Goal: Contribute content: Contribute content

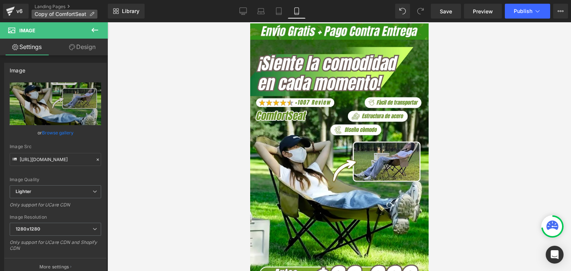
click at [93, 14] on icon at bounding box center [91, 14] width 5 height 5
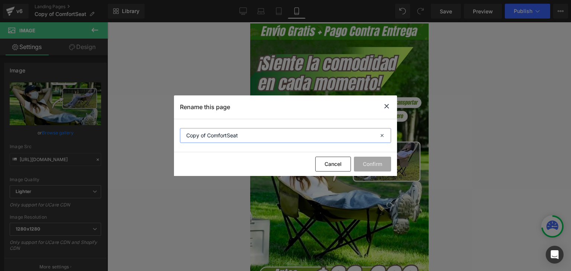
click at [220, 138] on input "Copy of ComfortSeat" at bounding box center [285, 135] width 211 height 15
paste input "ProtecField"
type input "ProtecField"
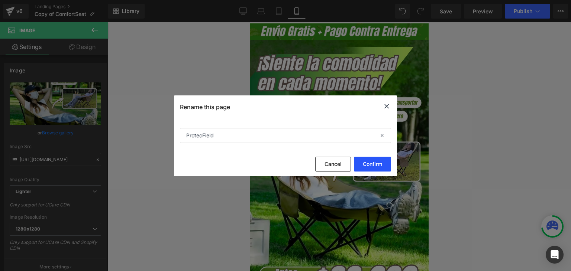
click at [375, 161] on button "Confirm" at bounding box center [372, 164] width 37 height 15
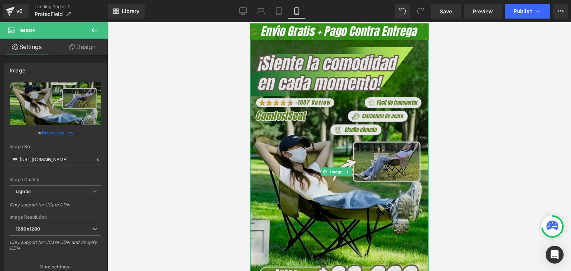
click at [362, 112] on img at bounding box center [339, 172] width 178 height 264
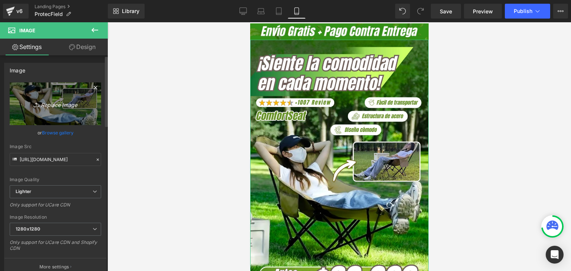
click at [56, 104] on icon "Replace Image" at bounding box center [55, 103] width 59 height 9
type input "C:\fakepath\Banner Landing.webp"
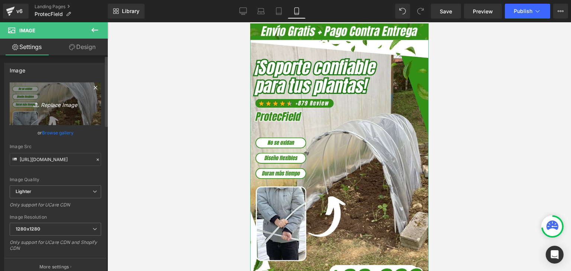
type input "[URL][DOMAIN_NAME]"
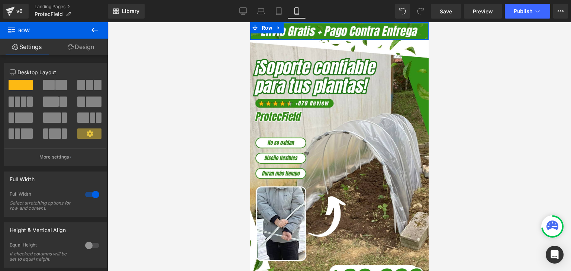
drag, startPoint x: 310, startPoint y: 23, endPoint x: 313, endPoint y: 17, distance: 6.7
click at [313, 22] on html "Image Row Row Image Add To Cart (P) Cart Button Product Image Row Image Las var…" at bounding box center [339, 146] width 178 height 249
click at [241, 11] on icon at bounding box center [243, 11] width 7 height 6
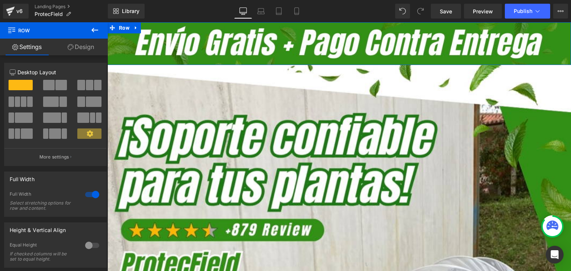
click at [267, 22] on html "Image Row Row Image Add To Cart (P) Cart Button Product Image Row Image Las var…" at bounding box center [339, 146] width 464 height 249
click at [297, 8] on icon at bounding box center [296, 11] width 4 height 7
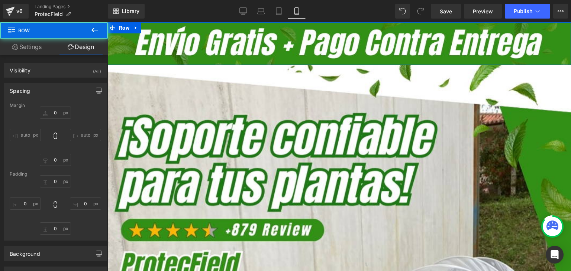
type input "0"
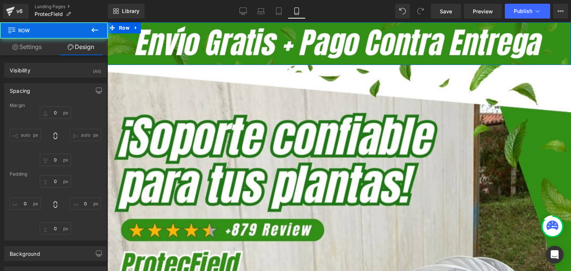
type input "0"
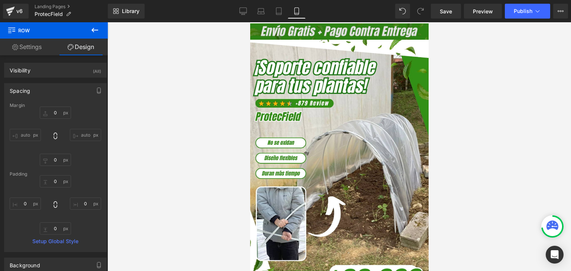
type input "0"
type input "3"
type input "0"
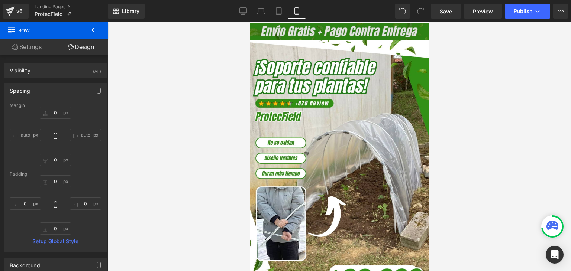
type input "0"
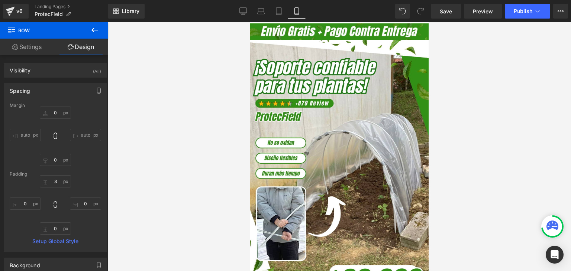
click at [334, 22] on div "Library Mobile Desktop Laptop Tablet Mobile Save Preview Publish Scheduled View…" at bounding box center [339, 11] width 463 height 22
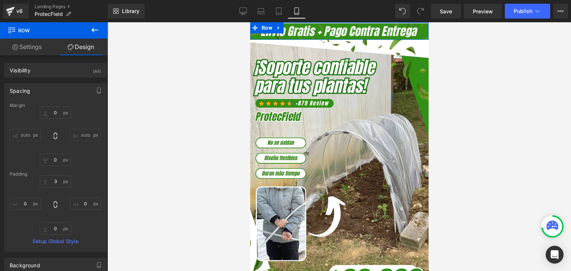
type input "1px"
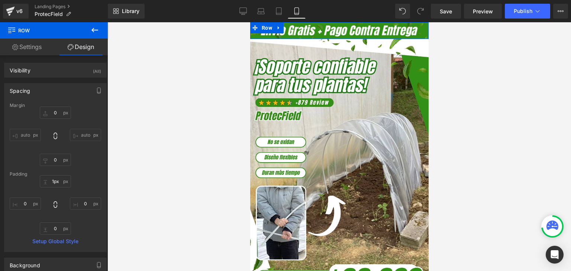
drag, startPoint x: 328, startPoint y: 23, endPoint x: 327, endPoint y: 19, distance: 4.5
click at [327, 22] on html "Image Row Row Image Add To Cart (P) Cart Button Product Image Row Image Las var…" at bounding box center [339, 146] width 178 height 249
click at [522, 7] on button "Publish" at bounding box center [527, 11] width 45 height 15
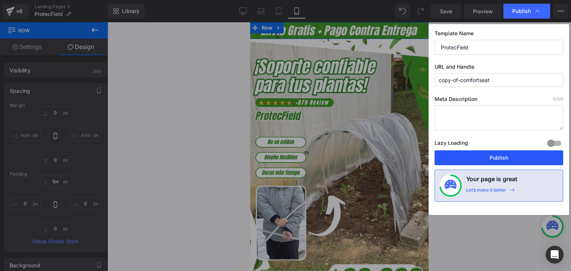
click at [494, 155] on button "Publish" at bounding box center [499, 158] width 129 height 15
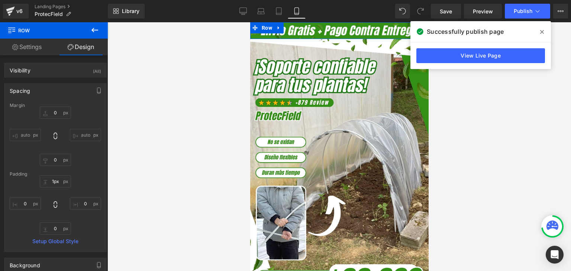
click at [542, 30] on icon at bounding box center [542, 32] width 4 height 6
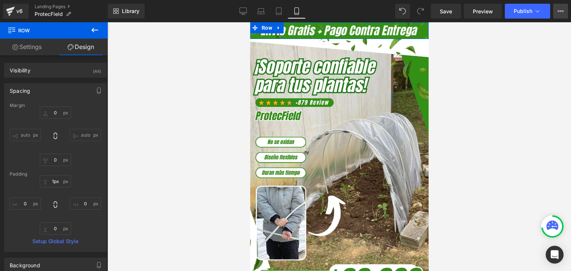
click at [563, 12] on icon at bounding box center [561, 11] width 6 height 6
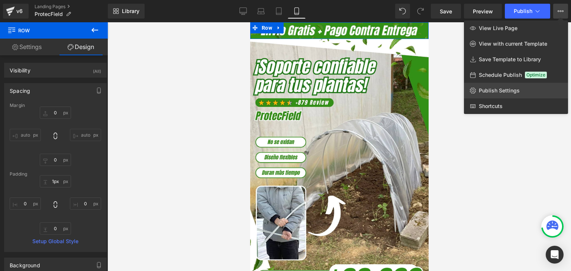
click at [488, 89] on span "Publish Settings" at bounding box center [499, 90] width 41 height 7
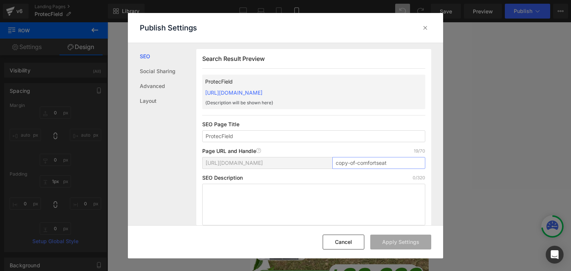
click at [349, 161] on input "copy-of-comfortseat" at bounding box center [378, 163] width 93 height 12
paste input "ProtecField"
click at [393, 242] on button "Apply Settings" at bounding box center [400, 242] width 61 height 15
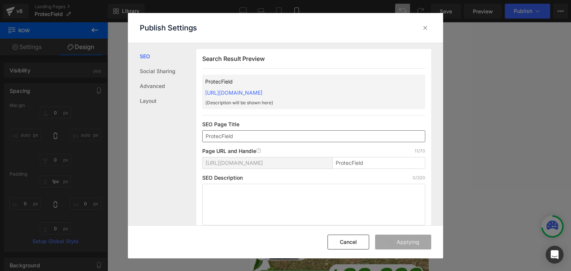
type input "protecfield"
click at [426, 30] on icon at bounding box center [425, 27] width 7 height 7
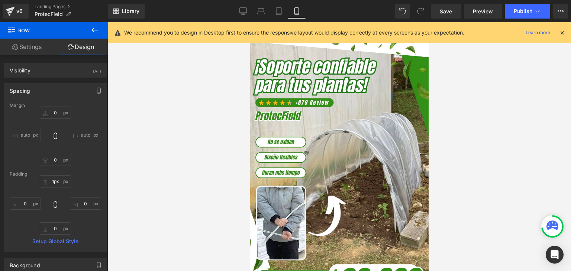
click at [564, 32] on icon at bounding box center [562, 32] width 7 height 7
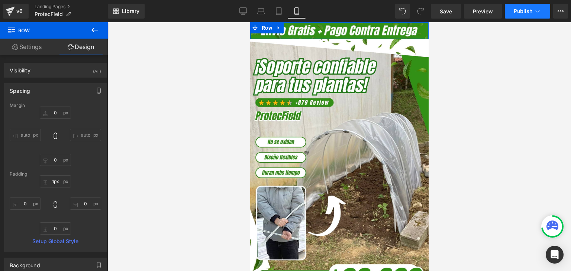
click at [523, 12] on span "Publish" at bounding box center [523, 11] width 19 height 6
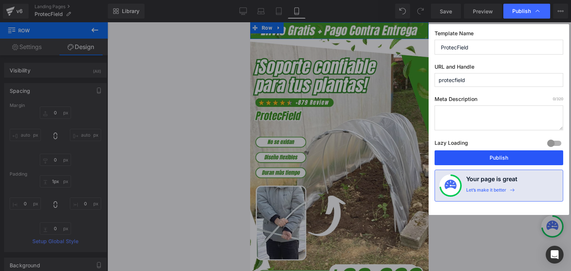
click at [495, 159] on button "Publish" at bounding box center [499, 158] width 129 height 15
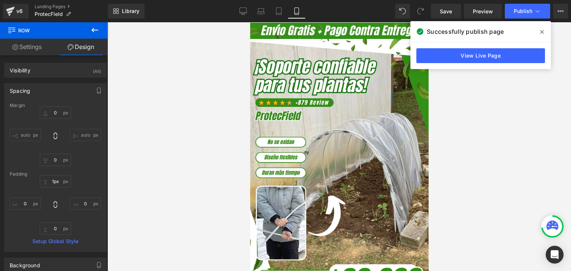
click at [541, 32] on icon at bounding box center [542, 32] width 4 height 4
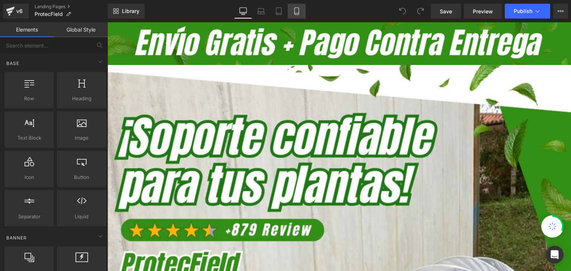
click at [299, 17] on link "Mobile" at bounding box center [297, 11] width 18 height 15
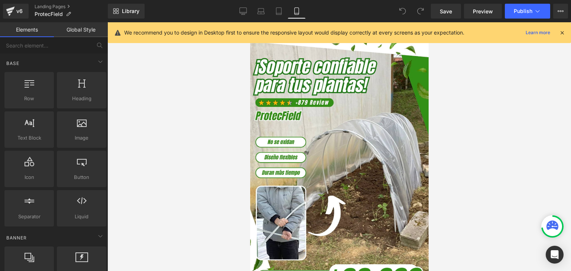
click at [559, 33] on icon at bounding box center [562, 32] width 7 height 7
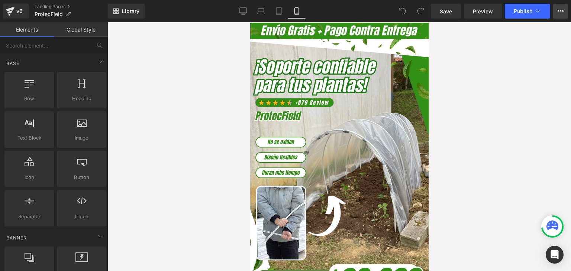
click at [562, 11] on icon at bounding box center [563, 10] width 2 height 1
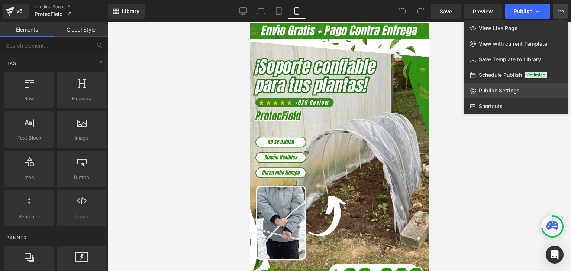
click at [494, 91] on span "Publish Settings" at bounding box center [499, 90] width 41 height 7
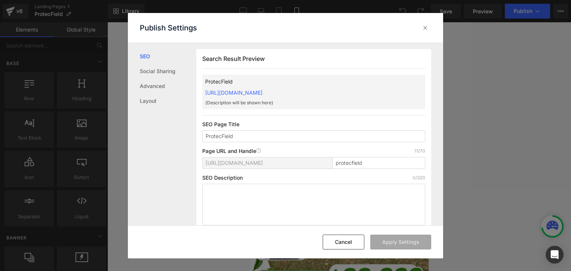
drag, startPoint x: 200, startPoint y: 93, endPoint x: 352, endPoint y: 94, distance: 152.4
click at [352, 94] on div "Search Result Preview ProtecField [URL][DOMAIN_NAME] {Description will be shown…" at bounding box center [313, 140] width 235 height 183
copy link "[URL][DOMAIN_NAME]"
click at [423, 29] on icon at bounding box center [425, 27] width 7 height 7
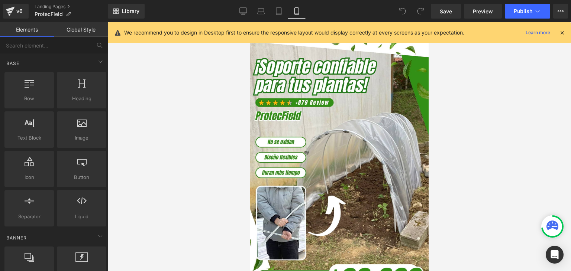
click at [563, 33] on icon at bounding box center [562, 32] width 7 height 7
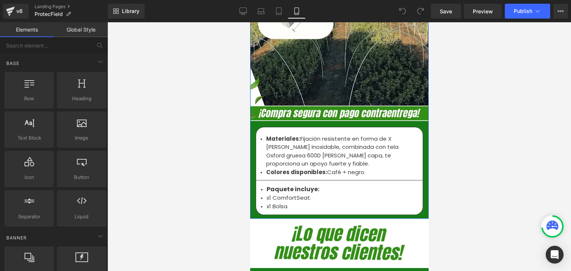
scroll to position [2528, 0]
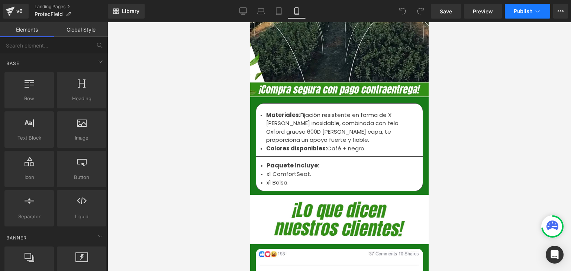
click at [516, 11] on span "Publish" at bounding box center [523, 11] width 19 height 6
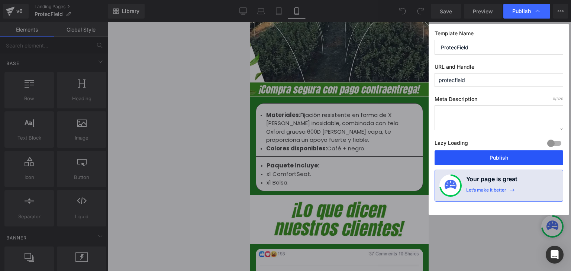
click at [495, 154] on button "Publish" at bounding box center [499, 158] width 129 height 15
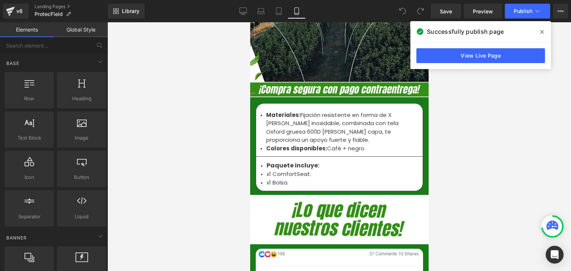
drag, startPoint x: 544, startPoint y: 33, endPoint x: 536, endPoint y: 32, distance: 7.9
click at [544, 33] on span at bounding box center [542, 32] width 12 height 12
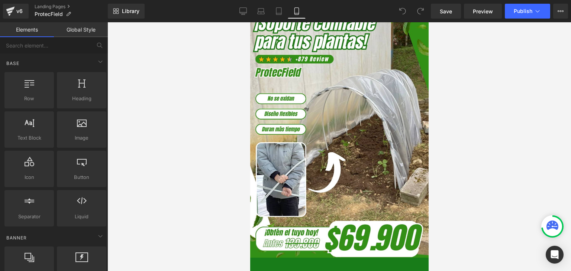
scroll to position [0, 0]
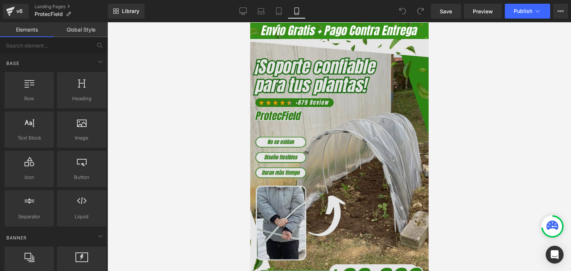
click at [331, 112] on img at bounding box center [339, 171] width 178 height 264
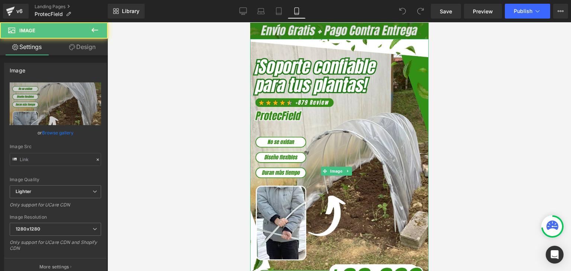
type input "[URL][DOMAIN_NAME]"
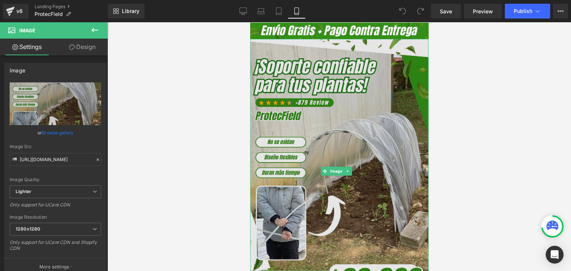
click at [336, 125] on img at bounding box center [339, 171] width 178 height 264
click at [298, 110] on img at bounding box center [339, 171] width 178 height 264
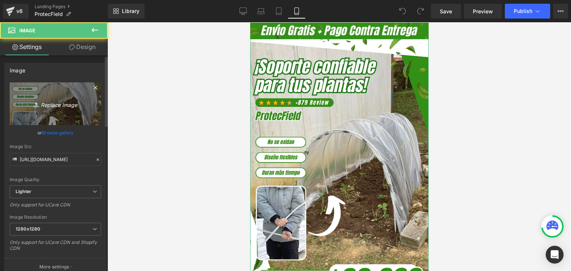
click at [58, 106] on icon "Replace Image" at bounding box center [55, 103] width 59 height 9
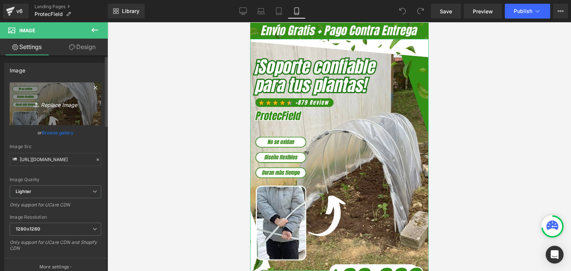
type input "C:\fakepath\Banner Landing.webp"
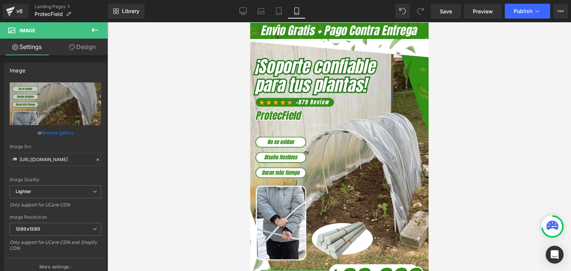
type input "https://ucarecdn.com/e7ed2c3a-0bb9-4999-a6c1-13745fd5d9a6/-/format/auto/-/previ…"
click at [525, 11] on span "Publish" at bounding box center [523, 11] width 19 height 6
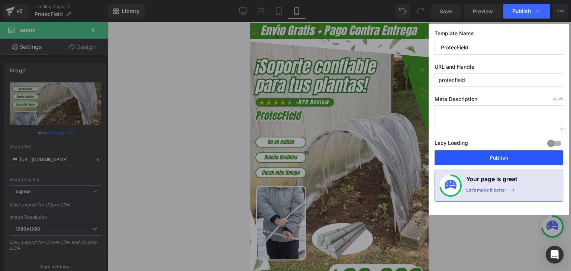
click at [502, 154] on button "Publish" at bounding box center [499, 158] width 129 height 15
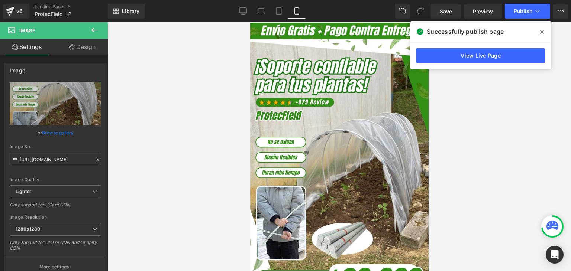
click at [542, 30] on icon at bounding box center [542, 32] width 4 height 6
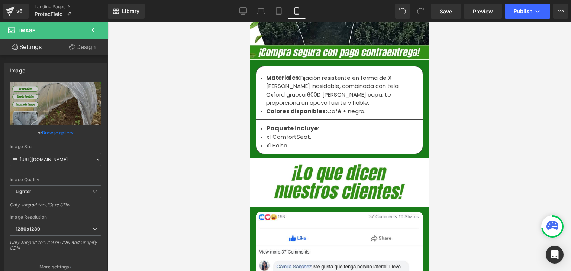
click at [283, 107] on strong "Colores disponibles:" at bounding box center [296, 111] width 61 height 8
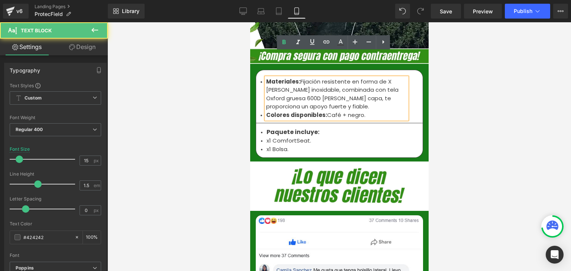
scroll to position [2528, 0]
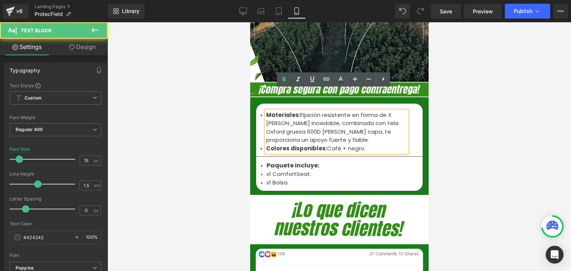
click at [286, 120] on li "Materiales: Fijación resistente en forma de X de acero inoxidable, combinada co…" at bounding box center [336, 127] width 141 height 33
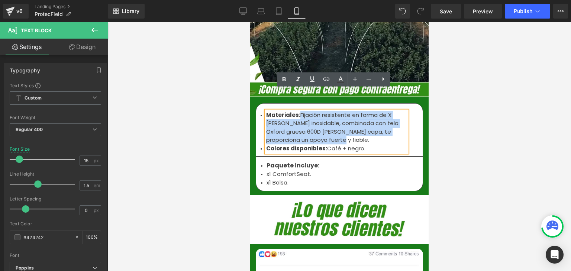
drag, startPoint x: 322, startPoint y: 119, endPoint x: 297, endPoint y: 95, distance: 35.0
click at [297, 111] on li "Materiales: Fijación resistente en forma de X de acero inoxidable, combinada co…" at bounding box center [336, 127] width 141 height 33
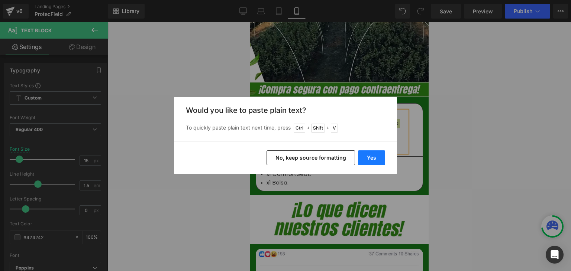
drag, startPoint x: 366, startPoint y: 152, endPoint x: 110, endPoint y: 126, distance: 257.1
click at [366, 152] on button "Yes" at bounding box center [371, 158] width 27 height 15
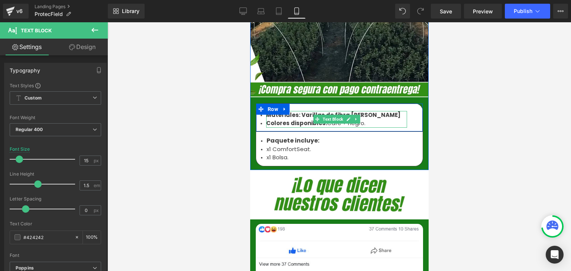
click at [299, 111] on strong "Materiales: Varillas de fibra de vidrio" at bounding box center [333, 115] width 134 height 8
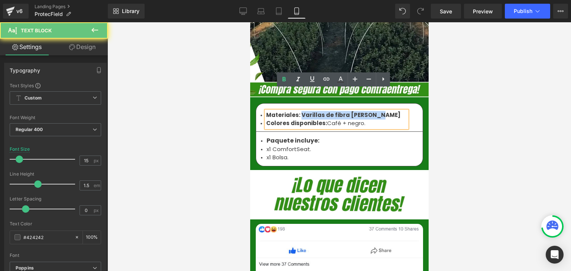
drag, startPoint x: 298, startPoint y: 94, endPoint x: 368, endPoint y: 96, distance: 70.7
click at [368, 111] on li "Materiales: Varillas de fibra de vidrio" at bounding box center [336, 115] width 141 height 9
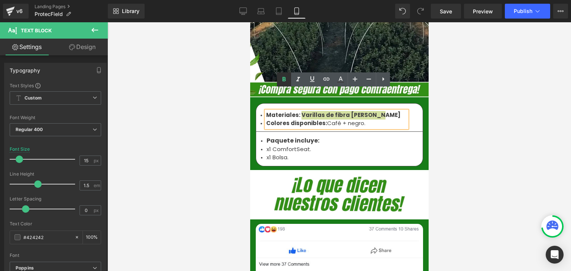
click at [284, 78] on icon at bounding box center [284, 79] width 9 height 9
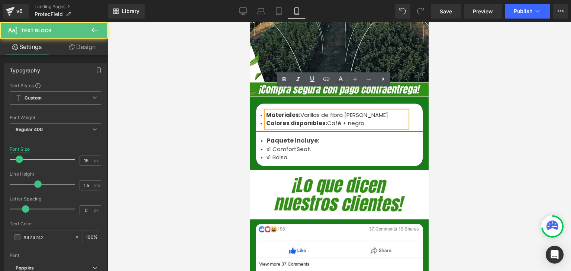
click at [336, 111] on li "Materiales: Varillas de fibra de vidrio" at bounding box center [336, 115] width 141 height 9
click at [366, 111] on li "Materiales: Varillas de fibra de vidrio" at bounding box center [336, 115] width 141 height 9
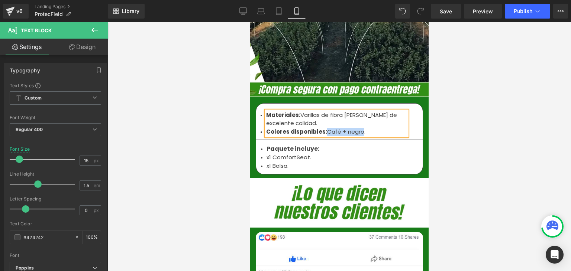
drag, startPoint x: 358, startPoint y: 110, endPoint x: 323, endPoint y: 110, distance: 34.9
click at [323, 128] on li "Colores disponibles: Café + negro." at bounding box center [336, 132] width 141 height 9
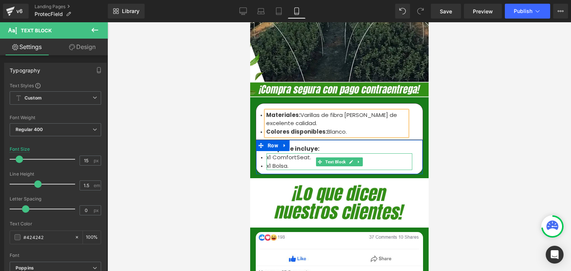
click at [280, 154] on li "x1 ComfortSeat." at bounding box center [339, 158] width 146 height 9
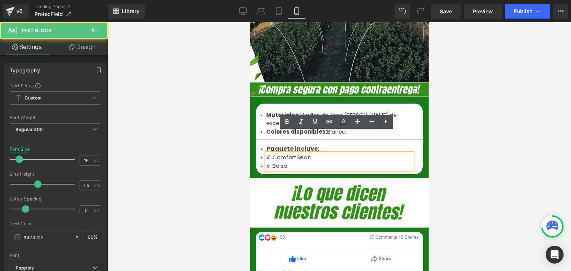
click at [296, 162] on li "x1 Bolsa." at bounding box center [339, 166] width 146 height 9
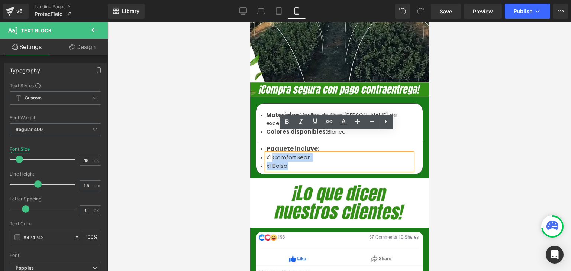
drag, startPoint x: 290, startPoint y: 145, endPoint x: 270, endPoint y: 136, distance: 22.2
click at [270, 154] on ul "x1 ComfortSeat. x1 Bolsa." at bounding box center [339, 162] width 146 height 17
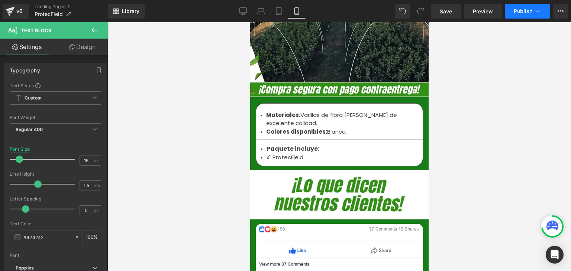
click at [519, 13] on span "Publish" at bounding box center [523, 11] width 19 height 6
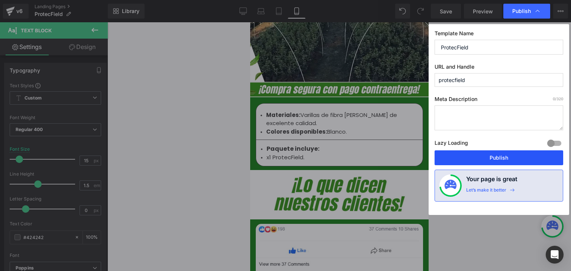
click at [491, 157] on button "Publish" at bounding box center [499, 158] width 129 height 15
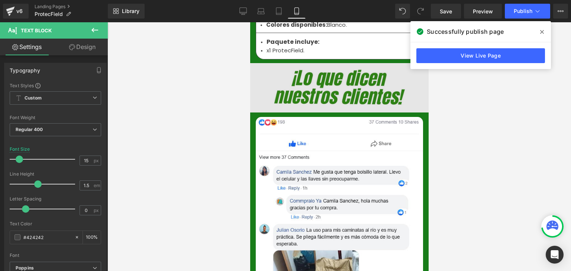
scroll to position [2714, 0]
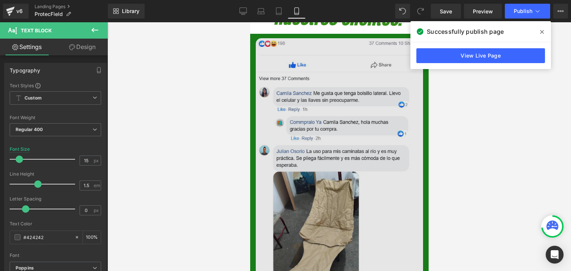
click at [321, 112] on img at bounding box center [338, 209] width 167 height 342
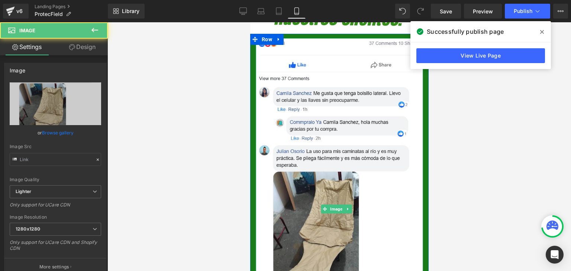
type input "https://ucarecdn.com/21fd395c-968e-41fa-9b06-feac95f87eef/-/format/auto/-/previ…"
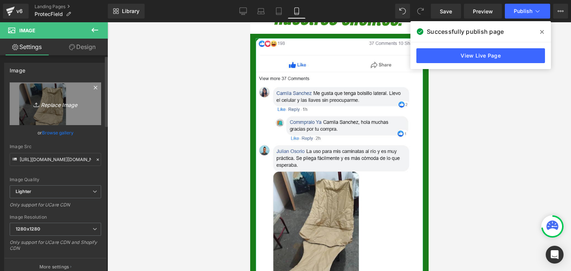
click at [50, 106] on icon "Replace Image" at bounding box center [55, 103] width 59 height 9
type input "C:\fakepath\zeoob.com_57iw06bjtm_photo.webp"
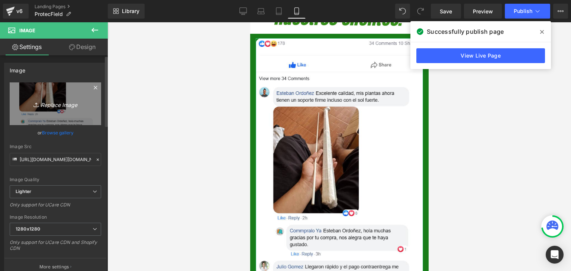
type input "https://ucarecdn.com/21e6425b-65b4-4341-ba0b-5e853c735be4/-/format/auto/-/previ…"
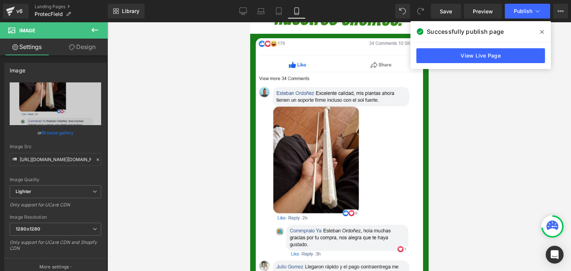
click at [541, 28] on span at bounding box center [542, 32] width 12 height 12
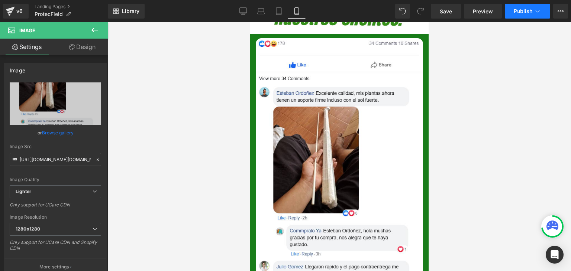
click at [519, 15] on button "Publish" at bounding box center [527, 11] width 45 height 15
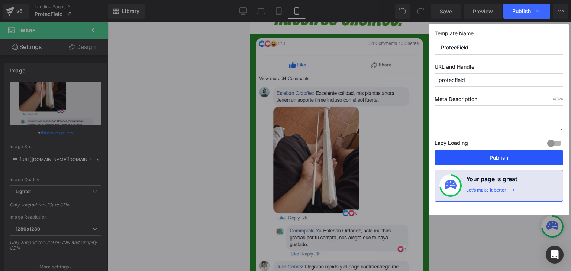
click at [493, 155] on button "Publish" at bounding box center [499, 158] width 129 height 15
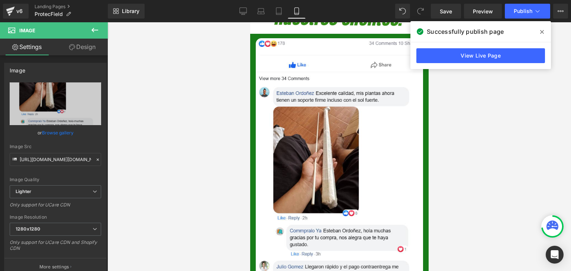
click at [544, 29] on span at bounding box center [542, 32] width 12 height 12
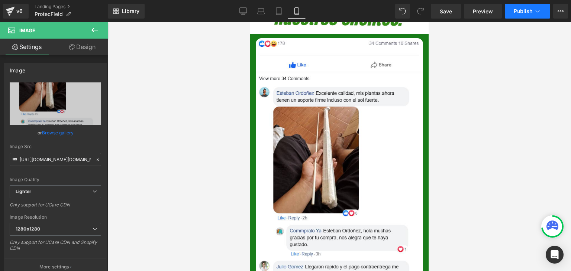
click at [522, 11] on span "Publish" at bounding box center [523, 11] width 19 height 6
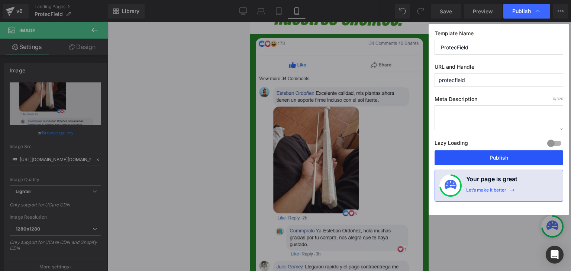
click at [495, 157] on button "Publish" at bounding box center [499, 158] width 129 height 15
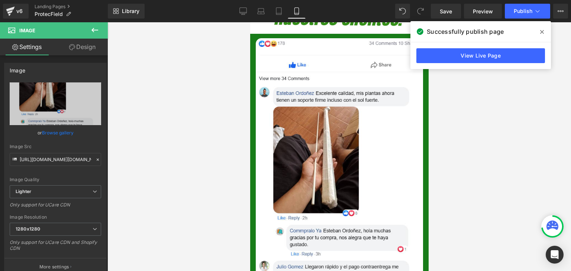
click at [543, 32] on icon at bounding box center [542, 32] width 4 height 6
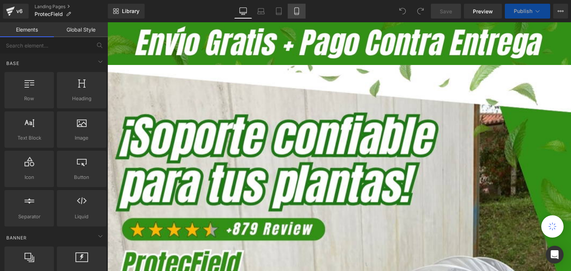
click at [297, 11] on icon at bounding box center [296, 10] width 7 height 7
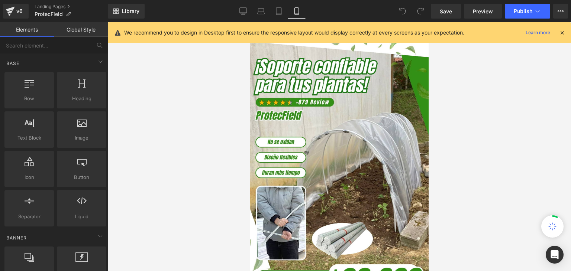
click at [562, 34] on icon at bounding box center [562, 32] width 7 height 7
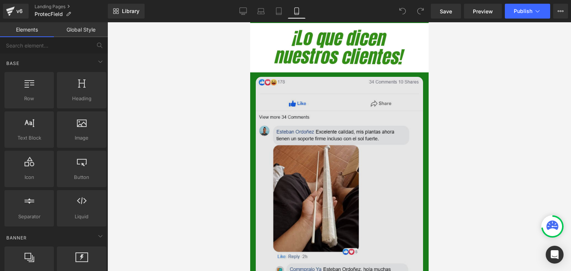
scroll to position [2677, 0]
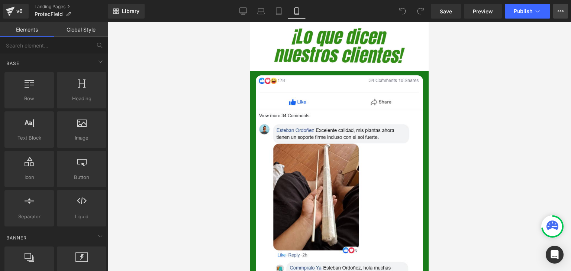
click at [563, 14] on icon at bounding box center [561, 11] width 6 height 6
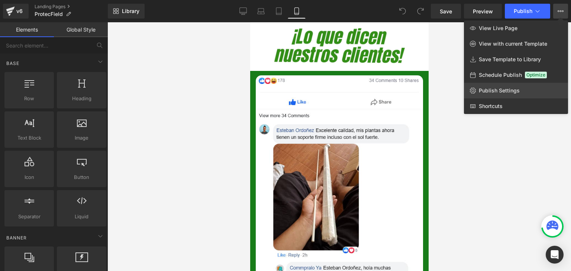
click at [488, 90] on span "Publish Settings" at bounding box center [499, 90] width 41 height 7
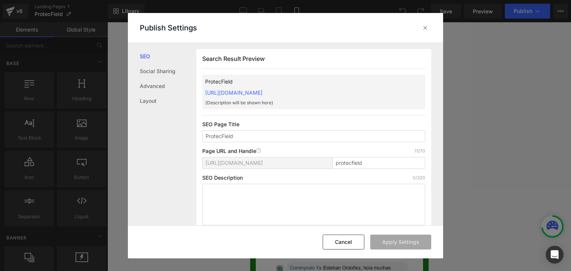
scroll to position [0, 0]
drag, startPoint x: 202, startPoint y: 92, endPoint x: 349, endPoint y: 93, distance: 147.2
click at [349, 93] on div "Search Result Preview ProtecField [URL][DOMAIN_NAME] {Description will be shown…" at bounding box center [313, 140] width 235 height 183
copy link "[URL][DOMAIN_NAME]"
click at [422, 30] on icon at bounding box center [425, 27] width 7 height 7
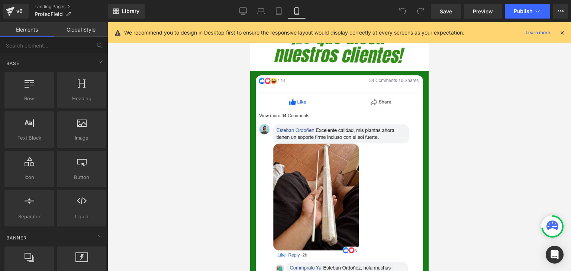
click at [562, 35] on icon at bounding box center [562, 32] width 7 height 7
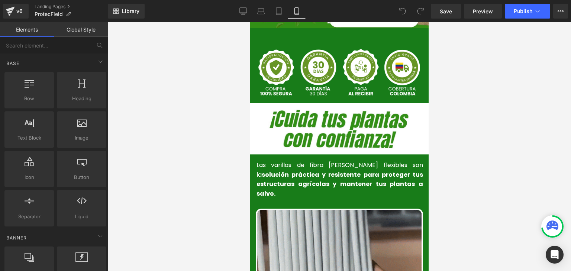
scroll to position [260, 0]
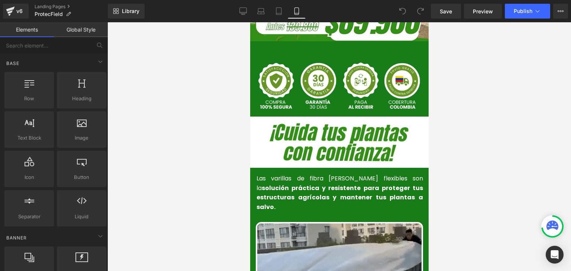
click at [287, 184] on strong "solución práctica y resistente para proteger tus estructuras agrícolas y manten…" at bounding box center [339, 198] width 167 height 28
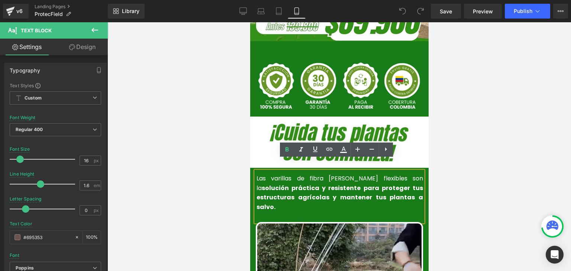
click at [303, 184] on strong "solución práctica y resistente para proteger tus estructuras agrícolas y manten…" at bounding box center [339, 198] width 167 height 28
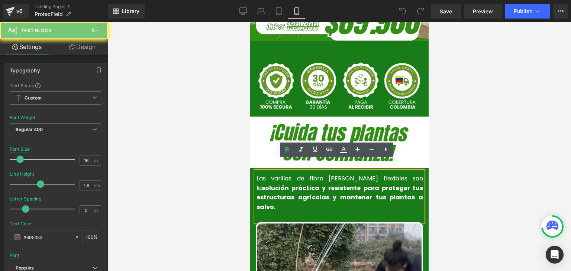
click at [303, 184] on strong "solución práctica y resistente para proteger tus estructuras agrícolas y manten…" at bounding box center [339, 198] width 167 height 28
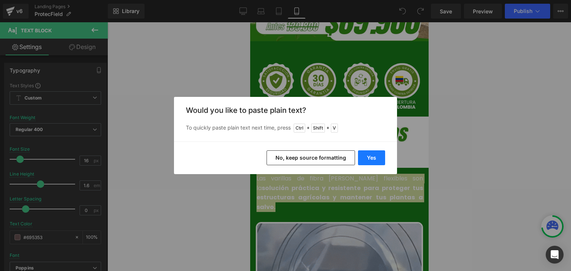
click at [365, 160] on button "Yes" at bounding box center [371, 158] width 27 height 15
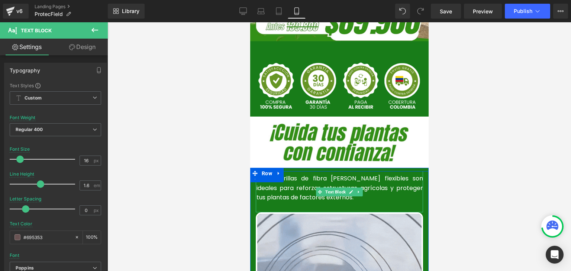
click at [308, 187] on p "Estas varillas de fibra de vidrio flexibles son ideales para reforzar estructur…" at bounding box center [339, 188] width 167 height 29
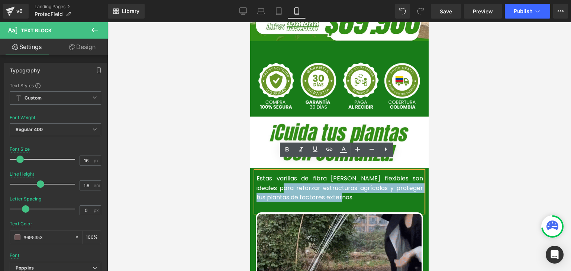
drag, startPoint x: 310, startPoint y: 186, endPoint x: 253, endPoint y: 177, distance: 58.1
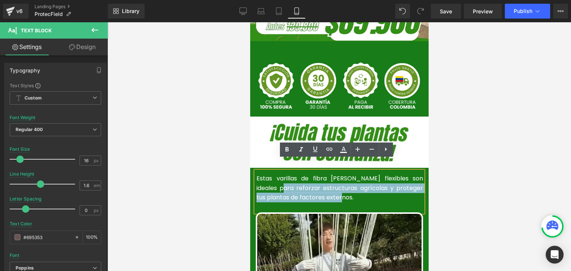
click at [256, 177] on p "Estas varillas de fibra de vidrio flexibles son ideales para reforzar estructur…" at bounding box center [339, 188] width 167 height 29
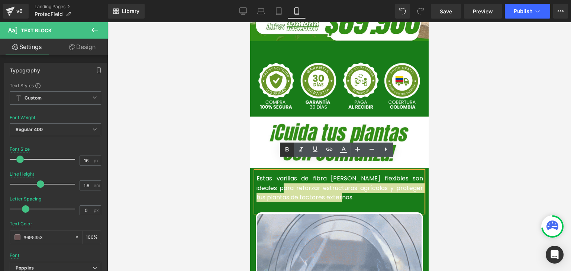
click at [290, 149] on icon at bounding box center [287, 149] width 9 height 9
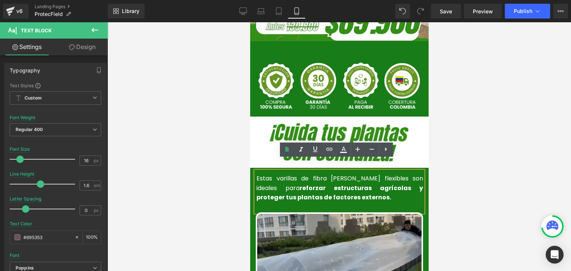
click at [485, 143] on div at bounding box center [339, 146] width 464 height 249
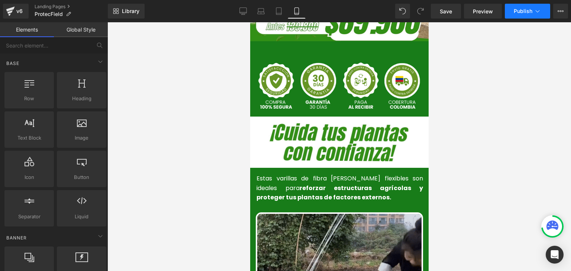
click at [526, 8] on span "Publish" at bounding box center [523, 11] width 19 height 6
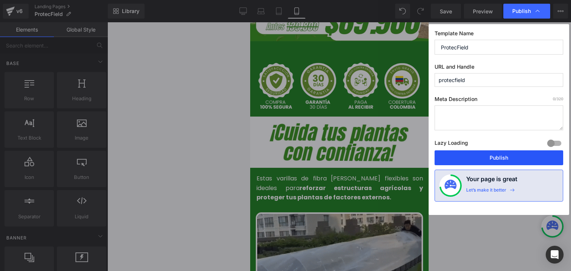
click at [497, 157] on button "Publish" at bounding box center [499, 158] width 129 height 15
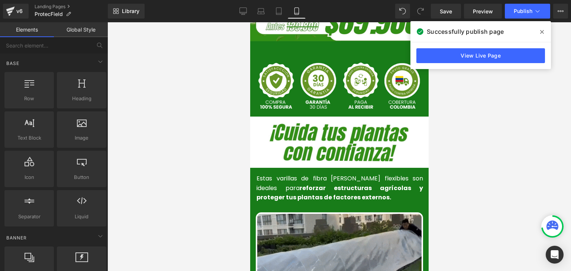
click at [541, 32] on icon at bounding box center [542, 32] width 4 height 4
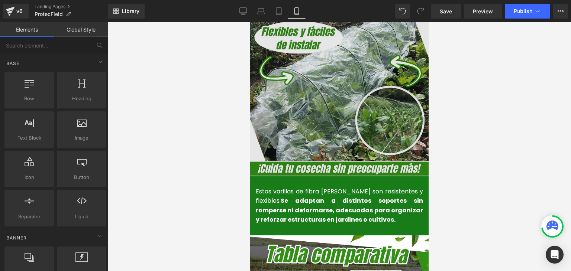
scroll to position [818, 0]
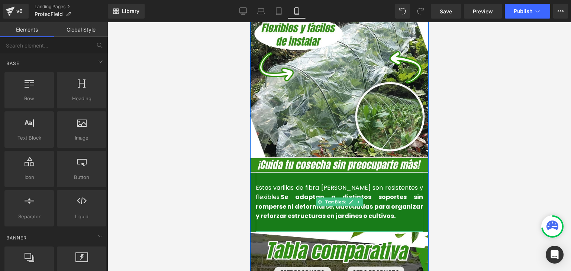
click at [287, 193] on strong "Se adaptan a distintos soportes sin romperse ni deformarse, adecuadas para orga…" at bounding box center [338, 207] width 167 height 28
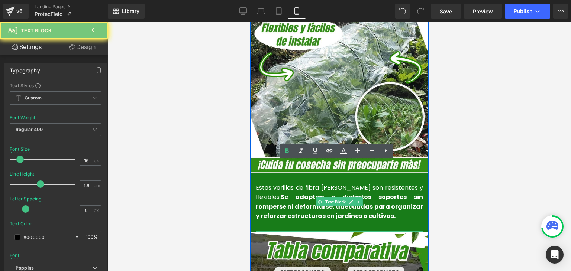
click at [287, 193] on strong "Se adaptan a distintos soportes sin romperse ni deformarse, adecuadas para orga…" at bounding box center [338, 207] width 167 height 28
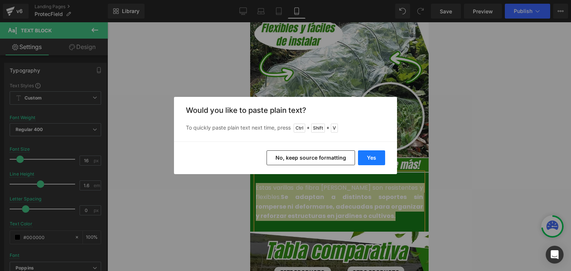
click at [366, 157] on button "Yes" at bounding box center [371, 158] width 27 height 15
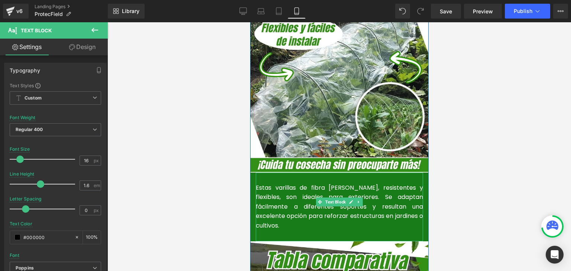
click at [297, 193] on font "Estas varillas de fibra de vidrio, resistentes y flexibles, son ideales para ex…" at bounding box center [338, 207] width 167 height 46
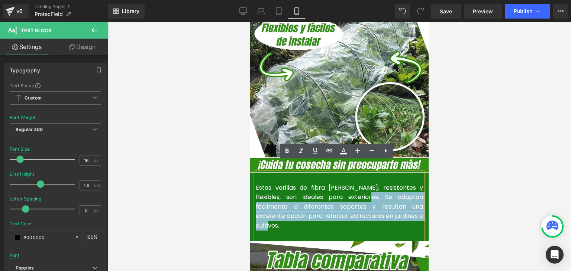
drag, startPoint x: 400, startPoint y: 204, endPoint x: 342, endPoint y: 187, distance: 60.6
click at [342, 187] on p "Estas varillas de fibra de vidrio, resistentes y flexibles, son ideales para ex…" at bounding box center [338, 207] width 167 height 48
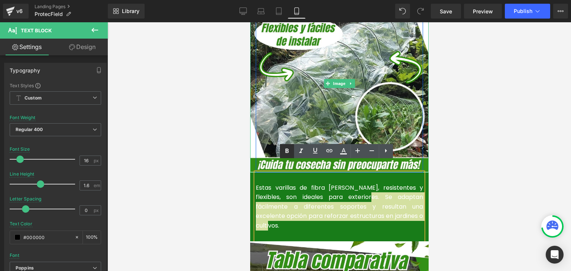
click at [281, 149] on link at bounding box center [287, 151] width 14 height 14
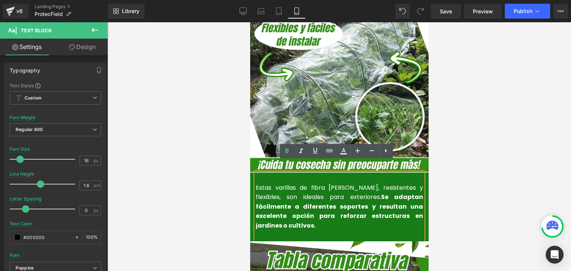
click at [485, 143] on div at bounding box center [339, 146] width 464 height 249
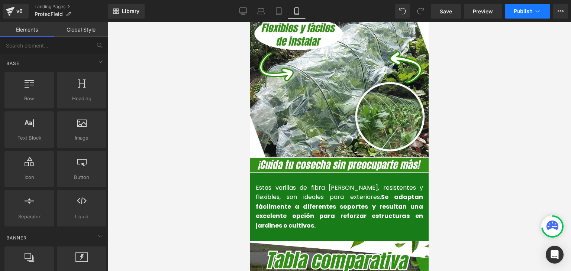
click at [521, 12] on span "Publish" at bounding box center [523, 11] width 19 height 6
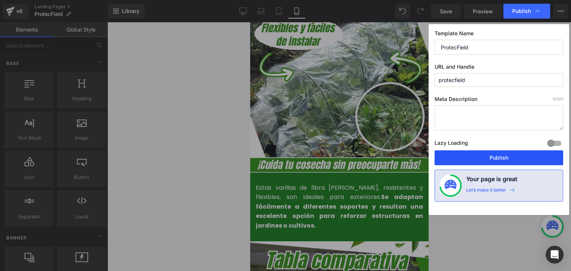
click at [498, 157] on button "Publish" at bounding box center [499, 158] width 129 height 15
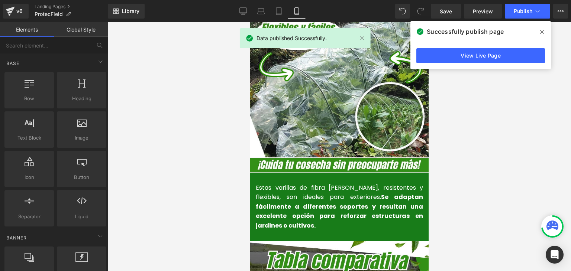
click at [544, 33] on icon at bounding box center [542, 32] width 4 height 6
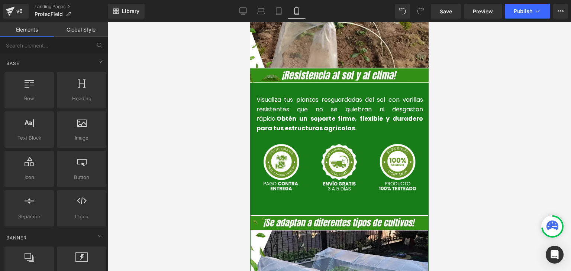
scroll to position [1822, 0]
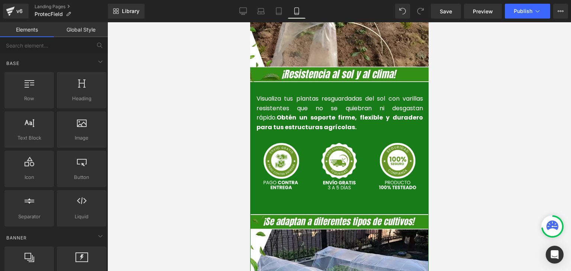
click at [296, 94] on font "Visualiza tus plantas resguardadas del sol con varillas resistentes que no se q…" at bounding box center [339, 112] width 167 height 37
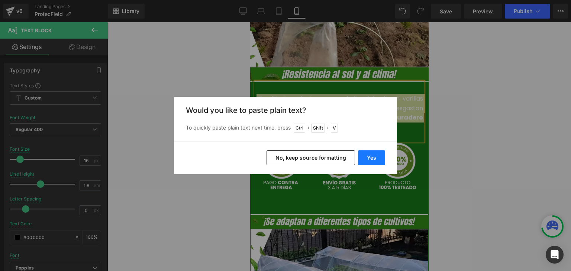
drag, startPoint x: 114, startPoint y: 137, endPoint x: 364, endPoint y: 160, distance: 251.2
click at [364, 160] on button "Yes" at bounding box center [371, 158] width 27 height 15
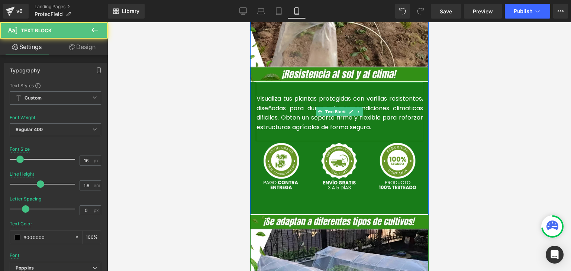
click at [282, 106] on font "Visualiza tus plantas protegidas con varillas resistentes, diseñadas para durar…" at bounding box center [339, 112] width 167 height 37
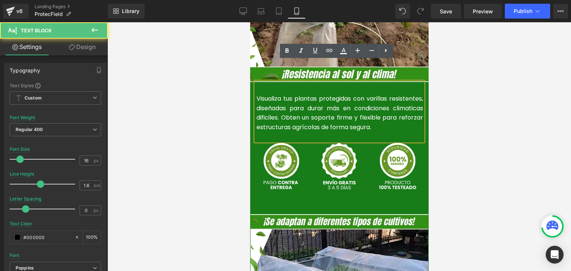
scroll to position [1784, 0]
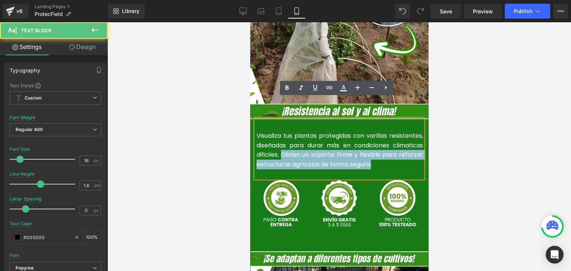
drag, startPoint x: 369, startPoint y: 145, endPoint x: 280, endPoint y: 136, distance: 89.3
click at [280, 136] on p "Visualiza tus plantas protegidas con varillas resistentes, diseñadas para durar…" at bounding box center [339, 150] width 167 height 38
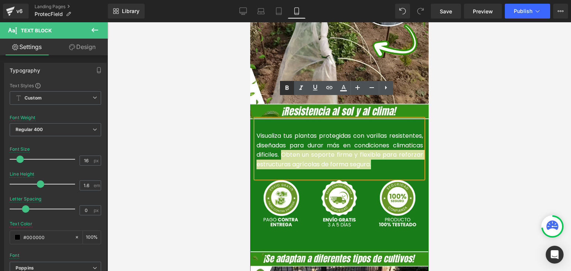
click at [287, 87] on icon at bounding box center [287, 88] width 9 height 9
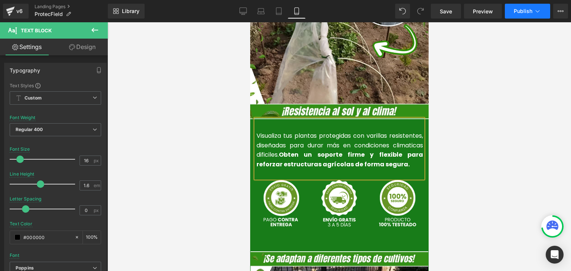
click at [523, 8] on span "Publish" at bounding box center [523, 11] width 19 height 6
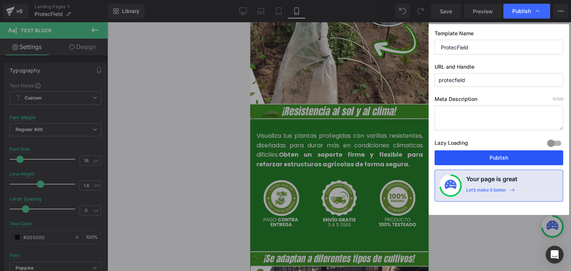
click at [503, 155] on button "Publish" at bounding box center [499, 158] width 129 height 15
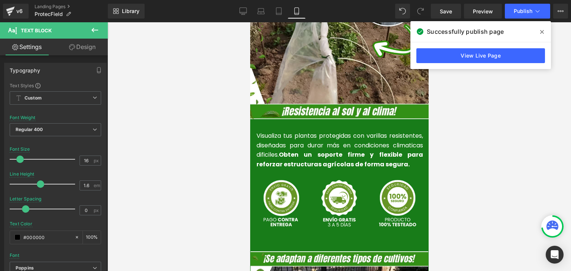
click at [538, 33] on span at bounding box center [542, 32] width 12 height 12
